Goal: Task Accomplishment & Management: Manage account settings

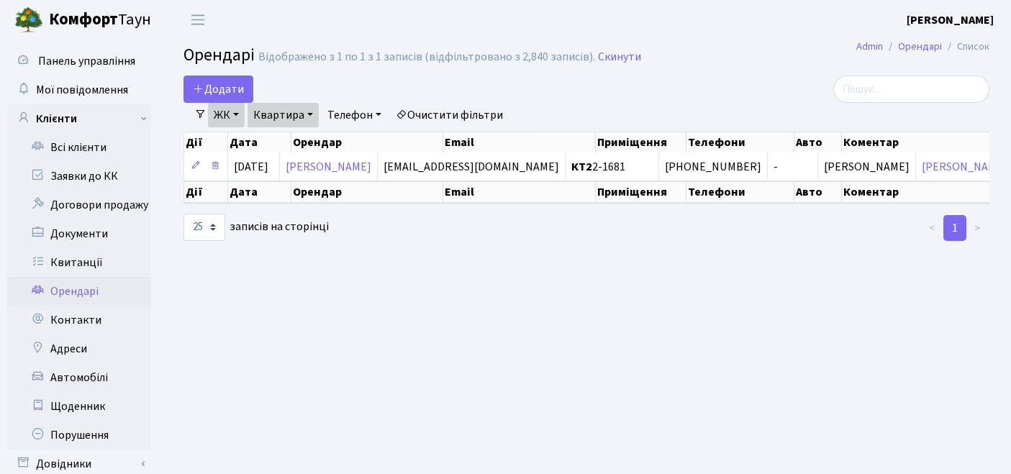
select select "25"
click at [461, 105] on link "Очистити фільтри" at bounding box center [449, 115] width 119 height 24
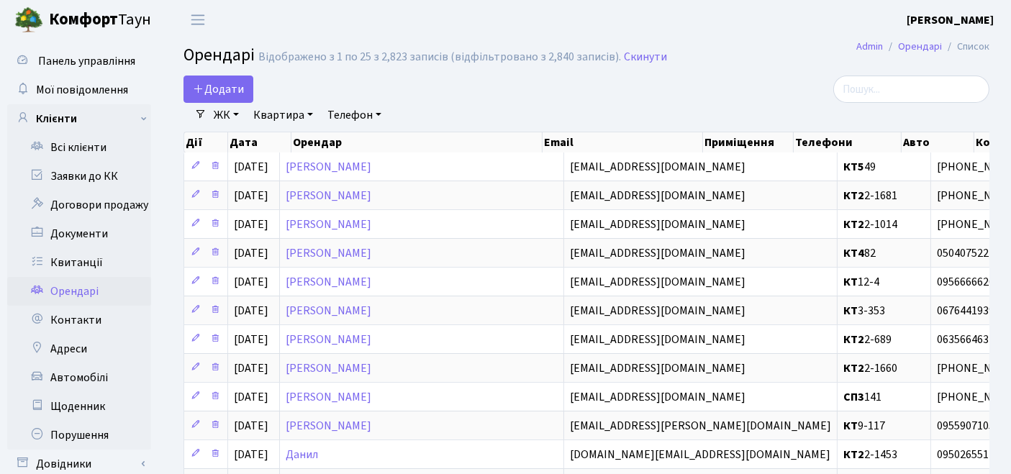
click at [217, 112] on link "ЖК" at bounding box center [226, 115] width 37 height 24
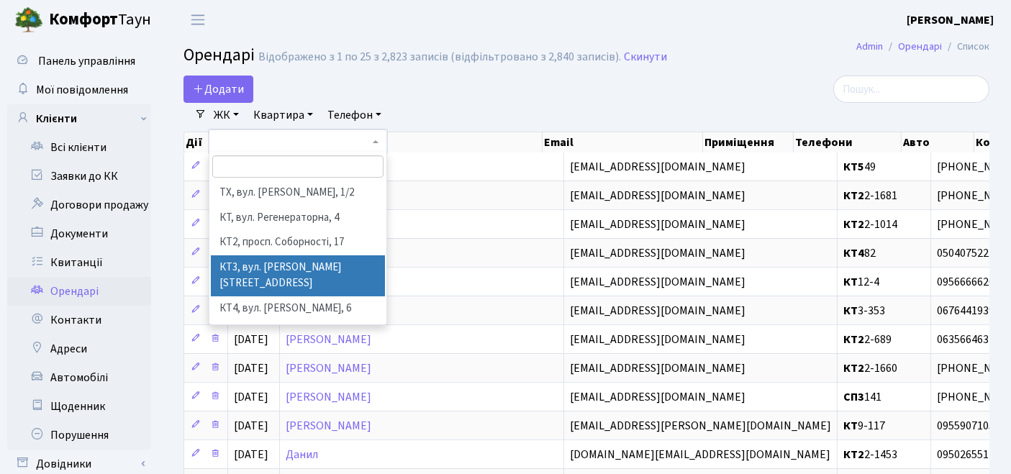
scroll to position [80, 0]
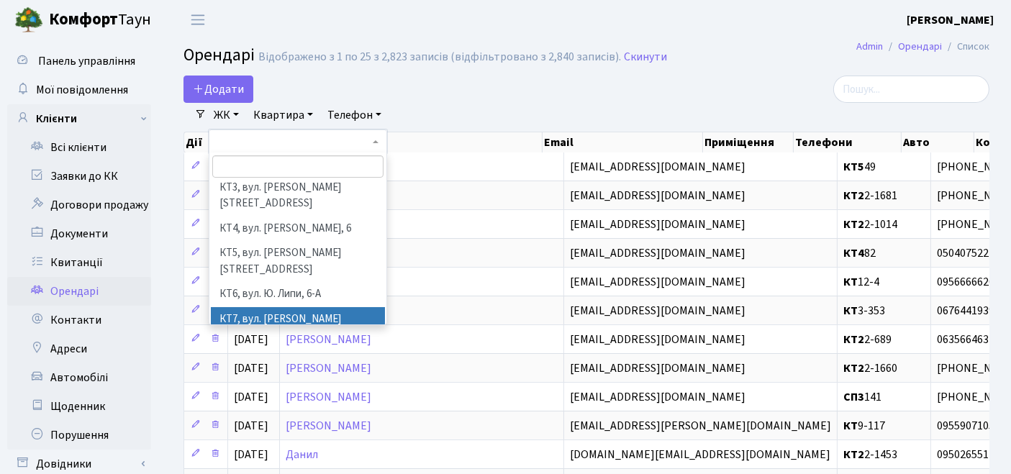
click at [260, 307] on li "КТ7, вул. [PERSON_NAME][STREET_ADDRESS]" at bounding box center [298, 327] width 175 height 41
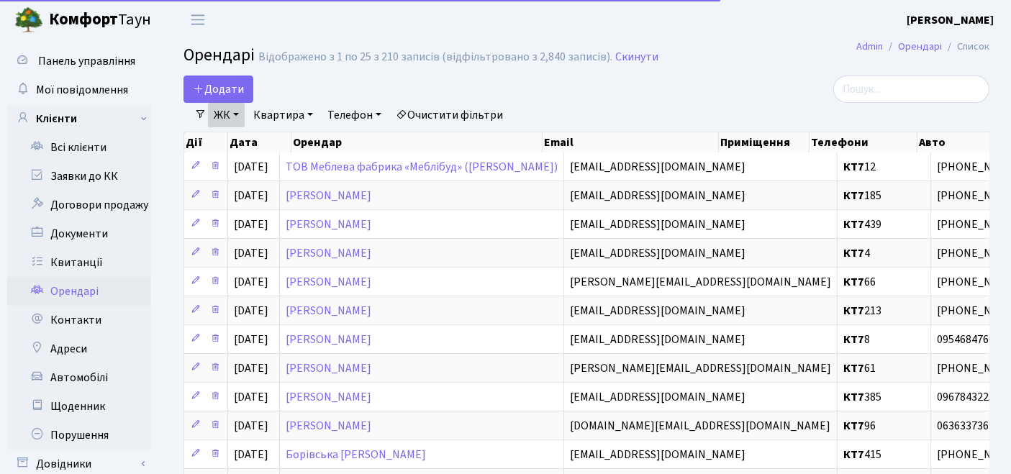
click at [290, 106] on link "Квартира" at bounding box center [283, 115] width 71 height 24
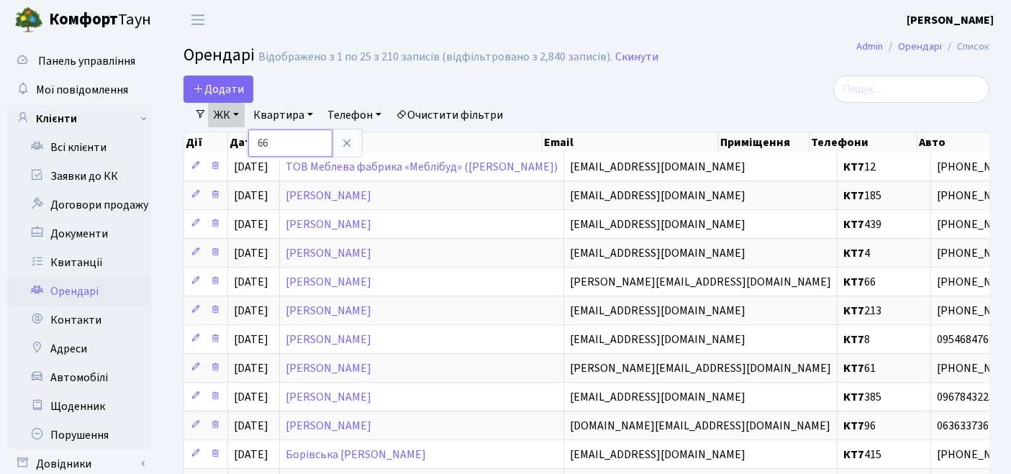
type input "66"
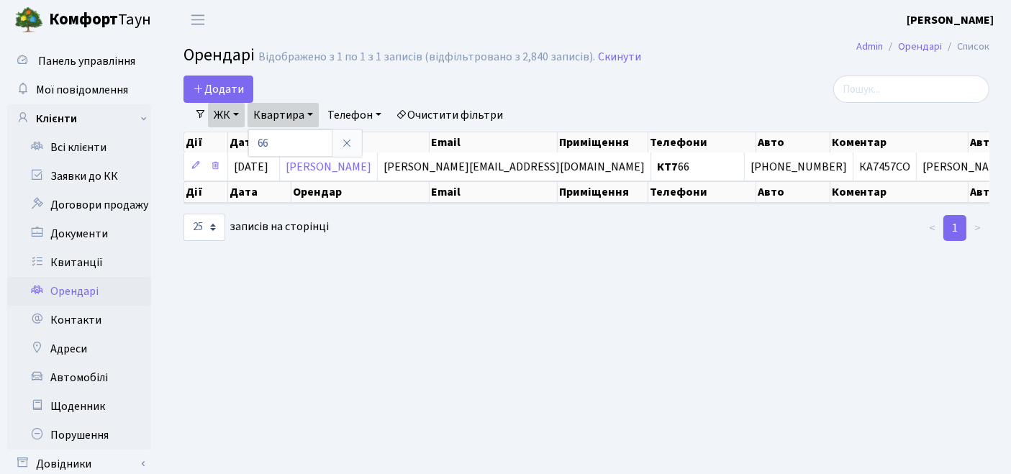
click at [440, 310] on main "Admin Орендарі Список Орендарі Відображено з 1 по 1 з 1 записів (відфільтровано…" at bounding box center [586, 277] width 849 height 475
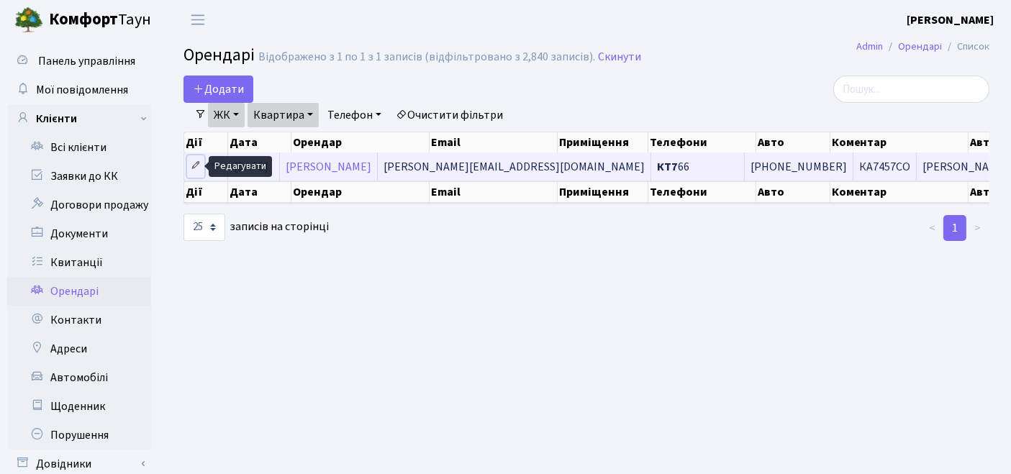
click at [193, 163] on icon at bounding box center [196, 165] width 10 height 10
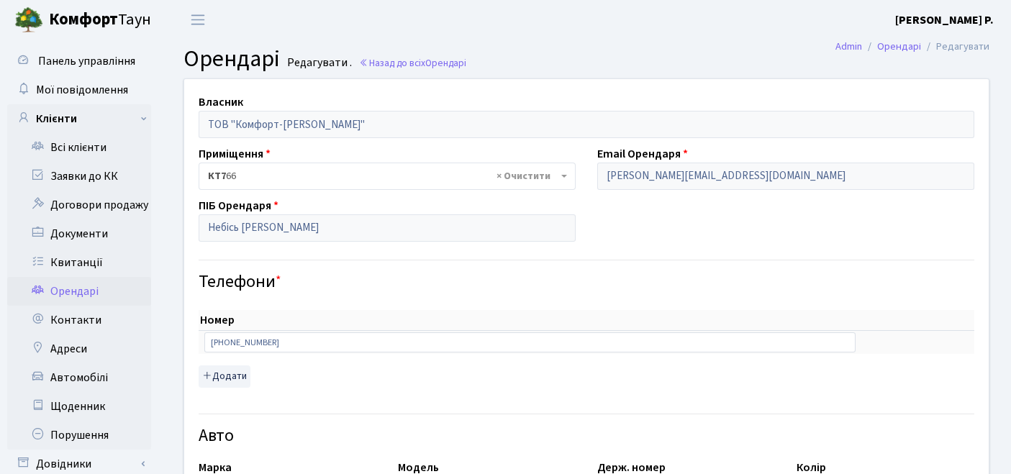
select select "1017"
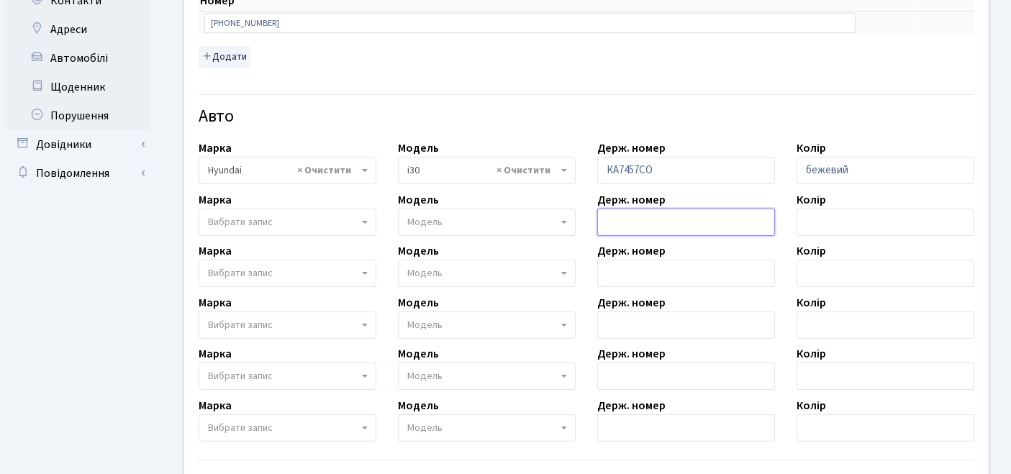
click at [635, 221] on input "text" at bounding box center [686, 222] width 178 height 27
type input "СН0524"
click at [740, 63] on div "Номер sort item delete item +380 96 659 81 01 sort item delete item Додати" at bounding box center [587, 30] width 776 height 78
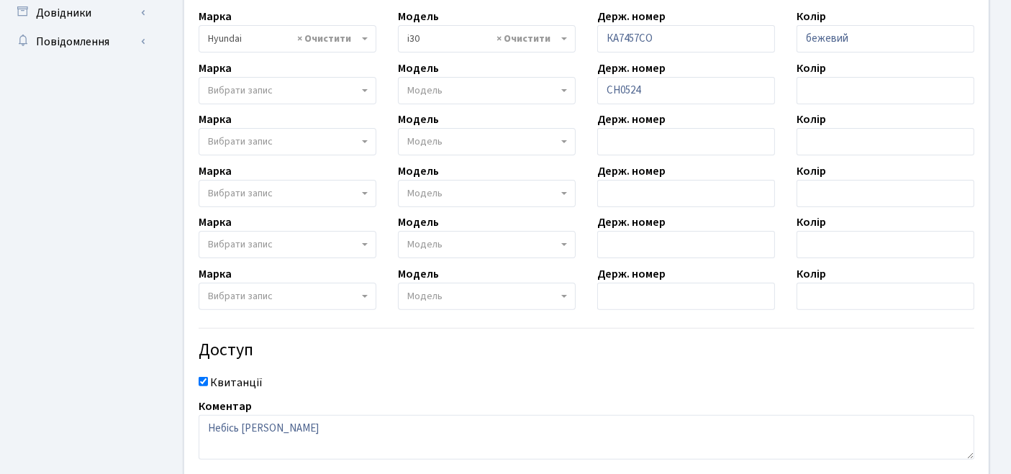
scroll to position [544, 0]
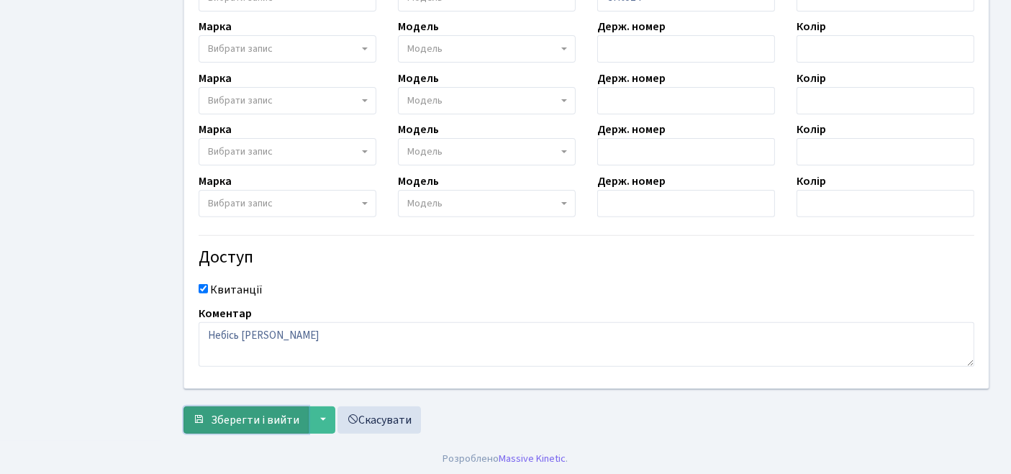
click at [240, 415] on span "Зберегти і вийти" at bounding box center [255, 420] width 89 height 16
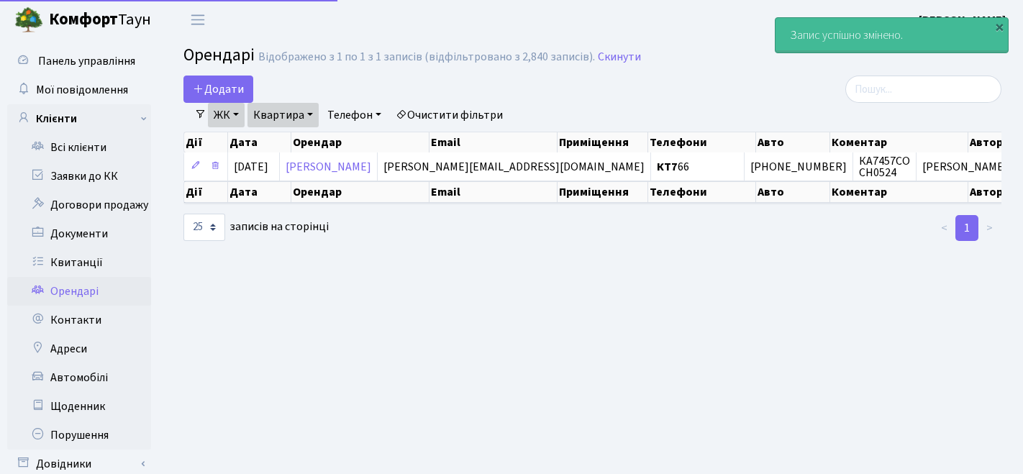
select select "25"
